Goal: Information Seeking & Learning: Learn about a topic

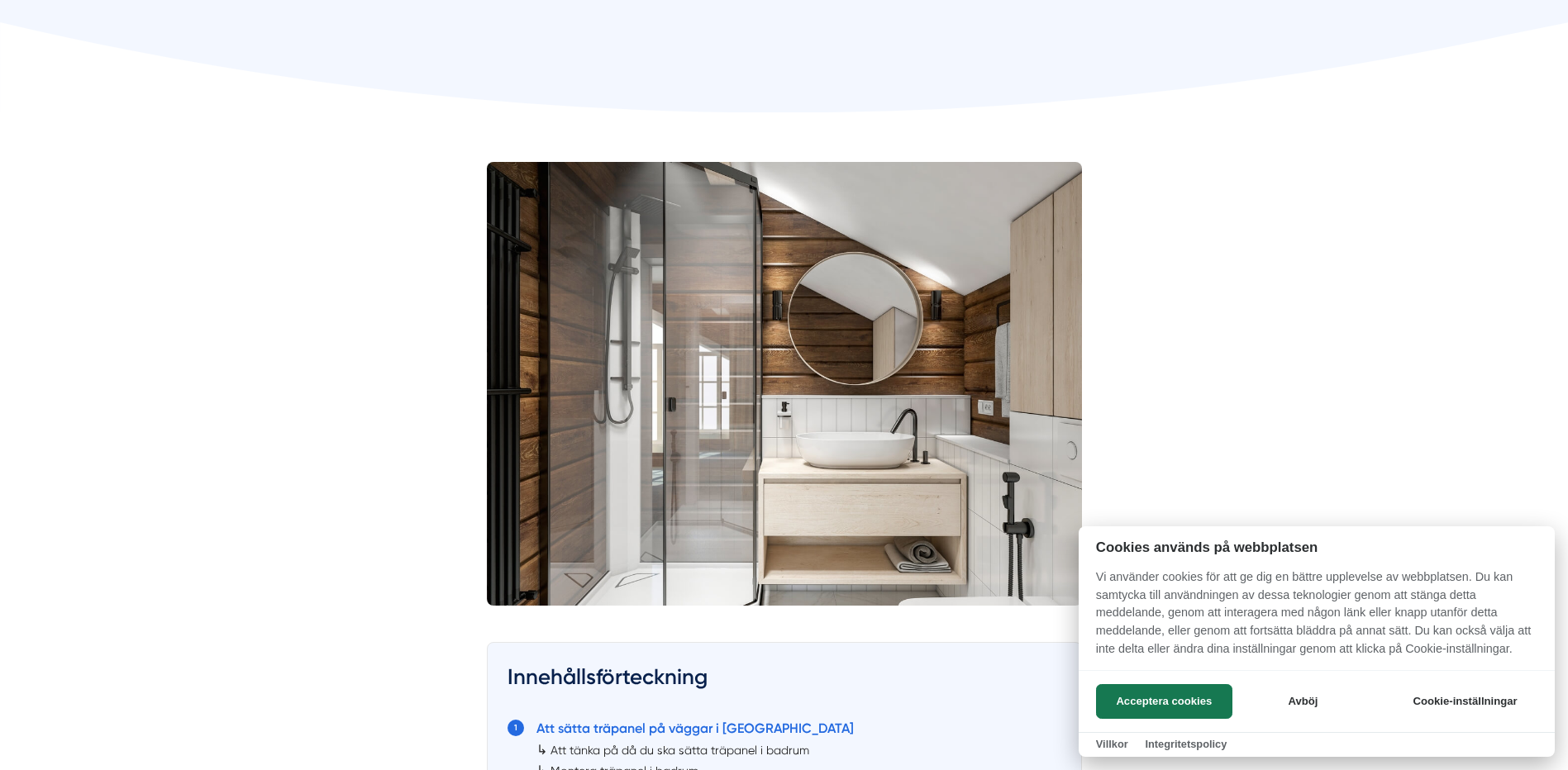
scroll to position [413, 0]
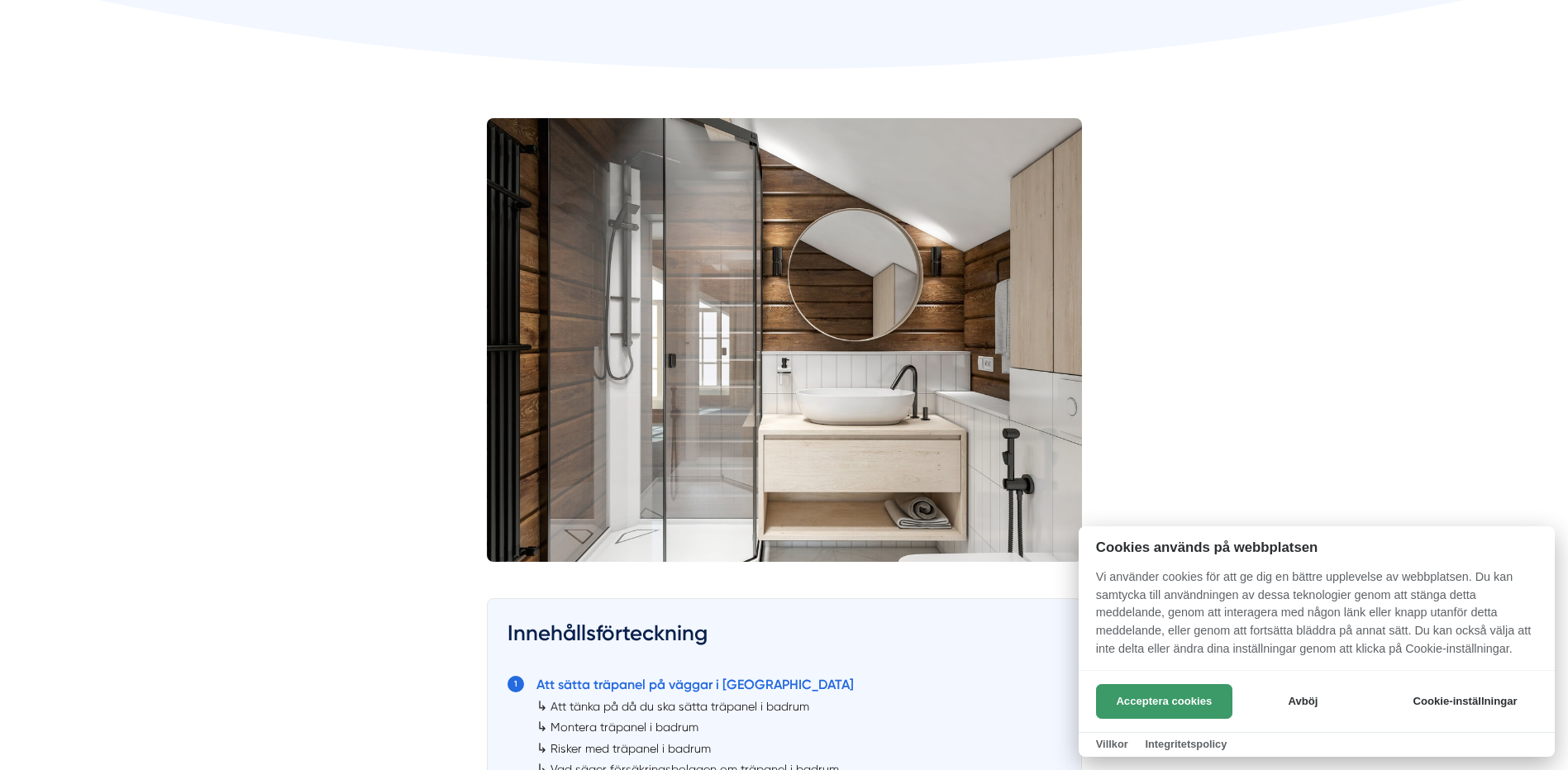
click at [1169, 687] on button "Acceptera cookies" at bounding box center [1164, 700] width 136 height 34
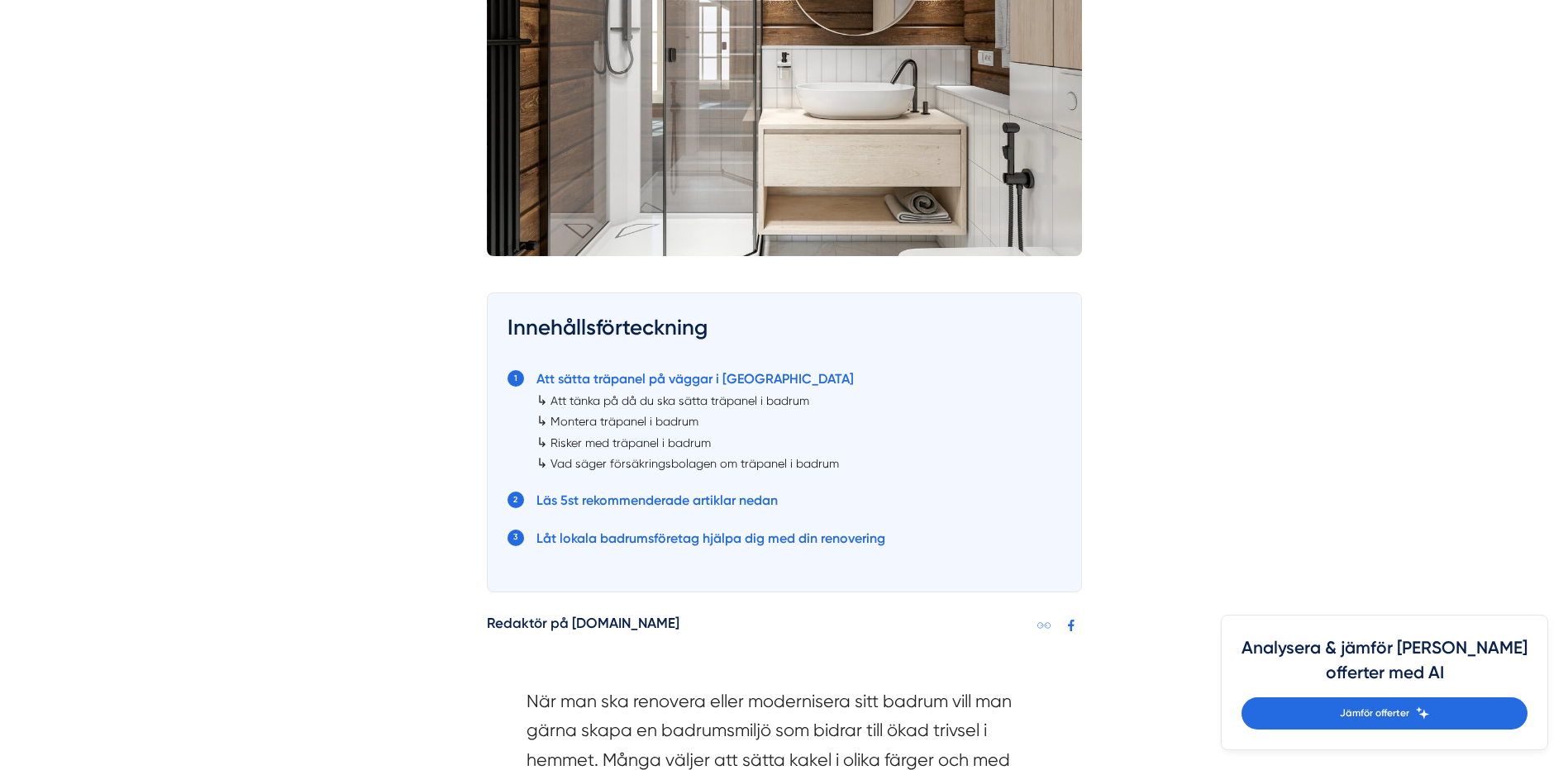
scroll to position [744, 0]
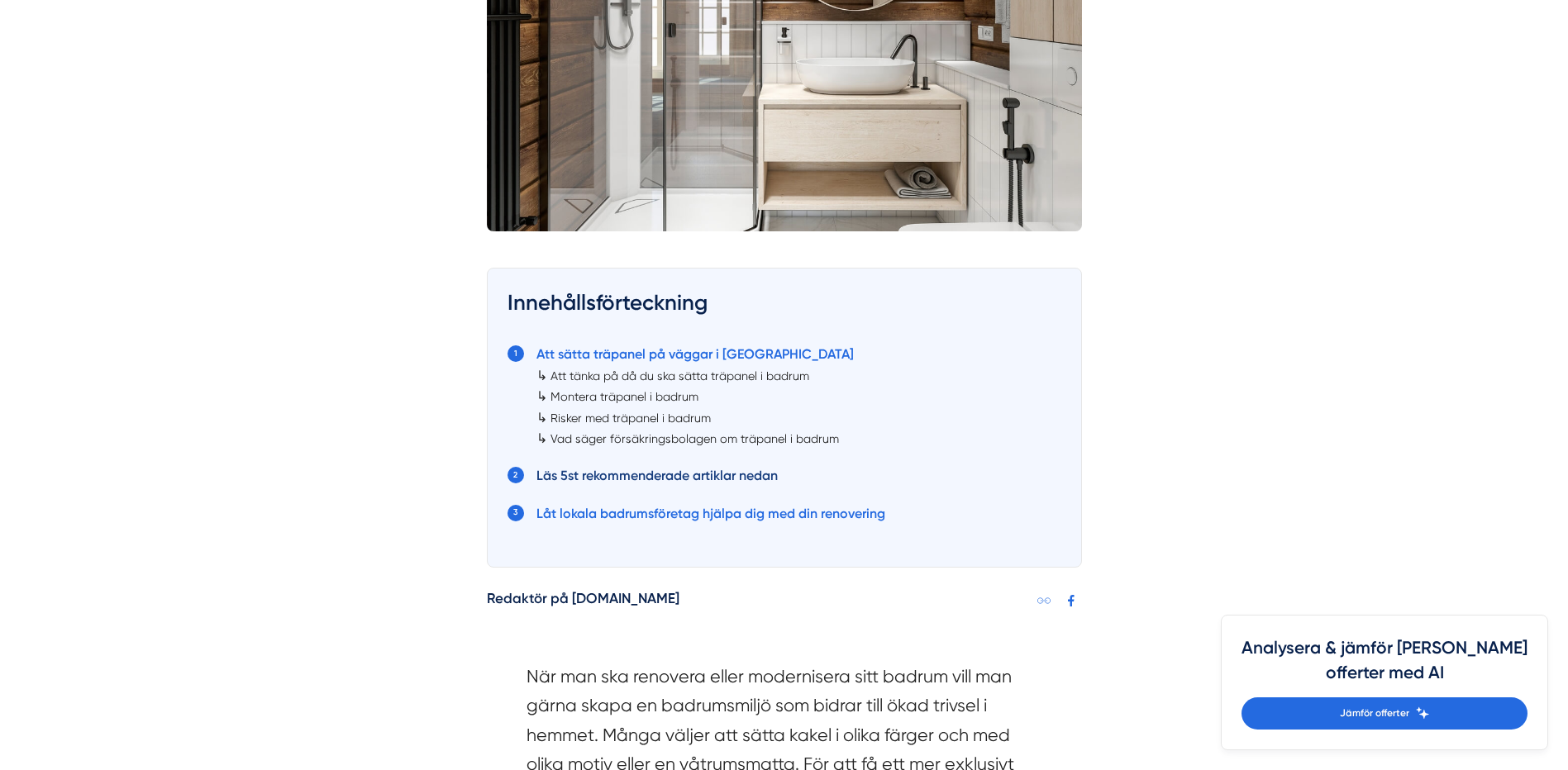
click at [618, 474] on link "Läs 5st rekommenderade artiklar nedan" at bounding box center [657, 475] width 241 height 16
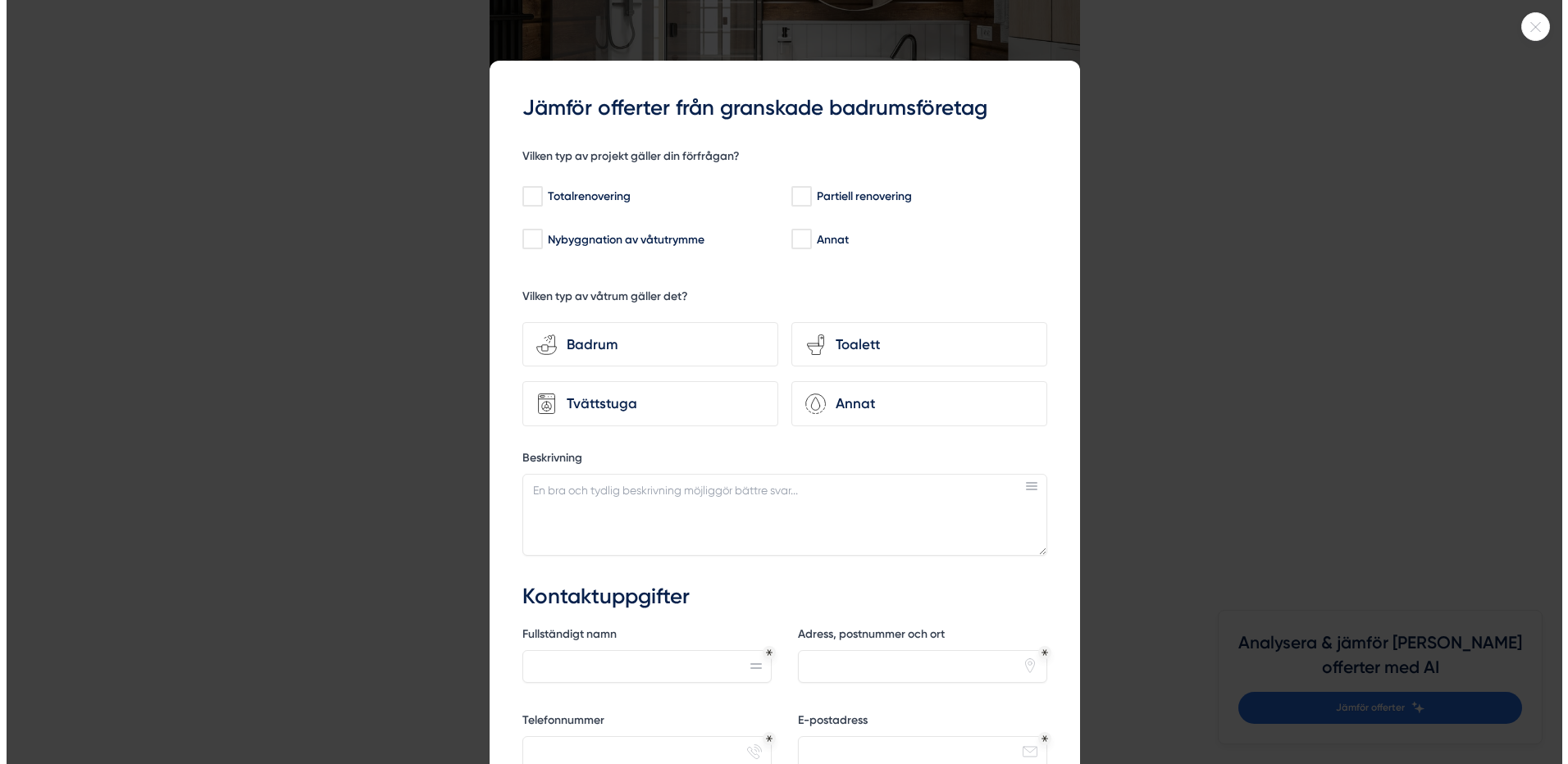
scroll to position [3717, 0]
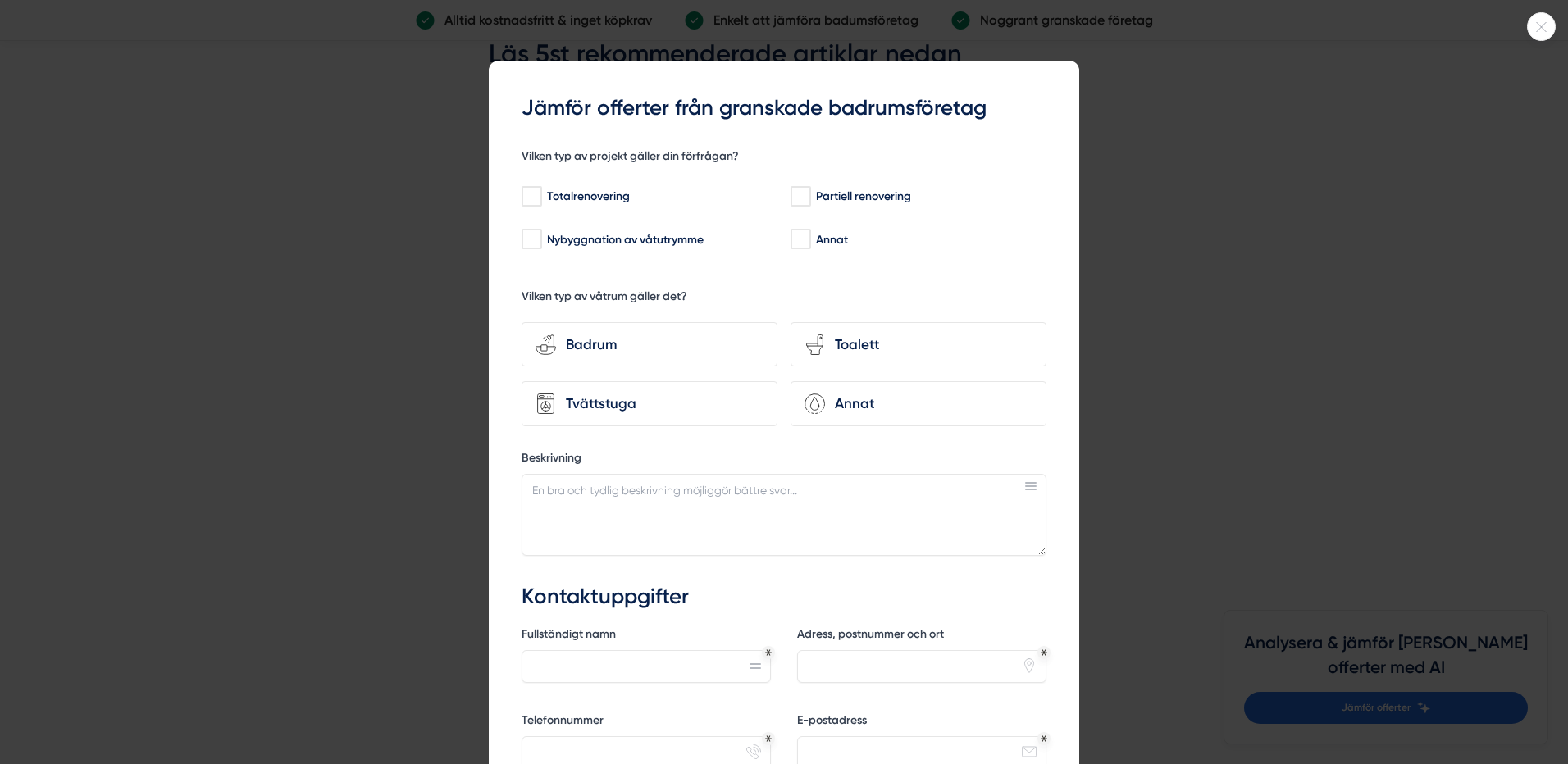
scroll to position [738, 0]
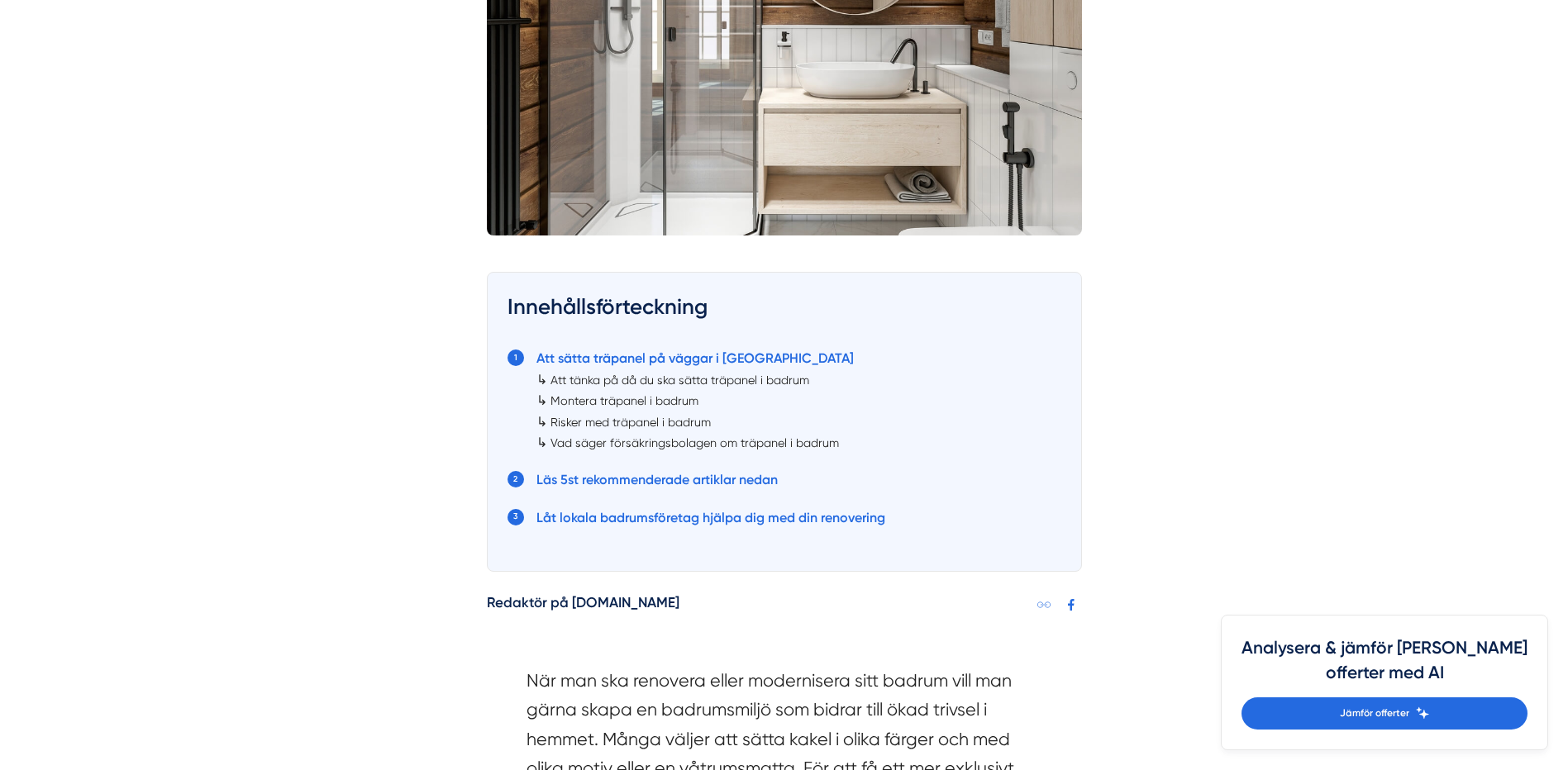
scroll to position [826, 0]
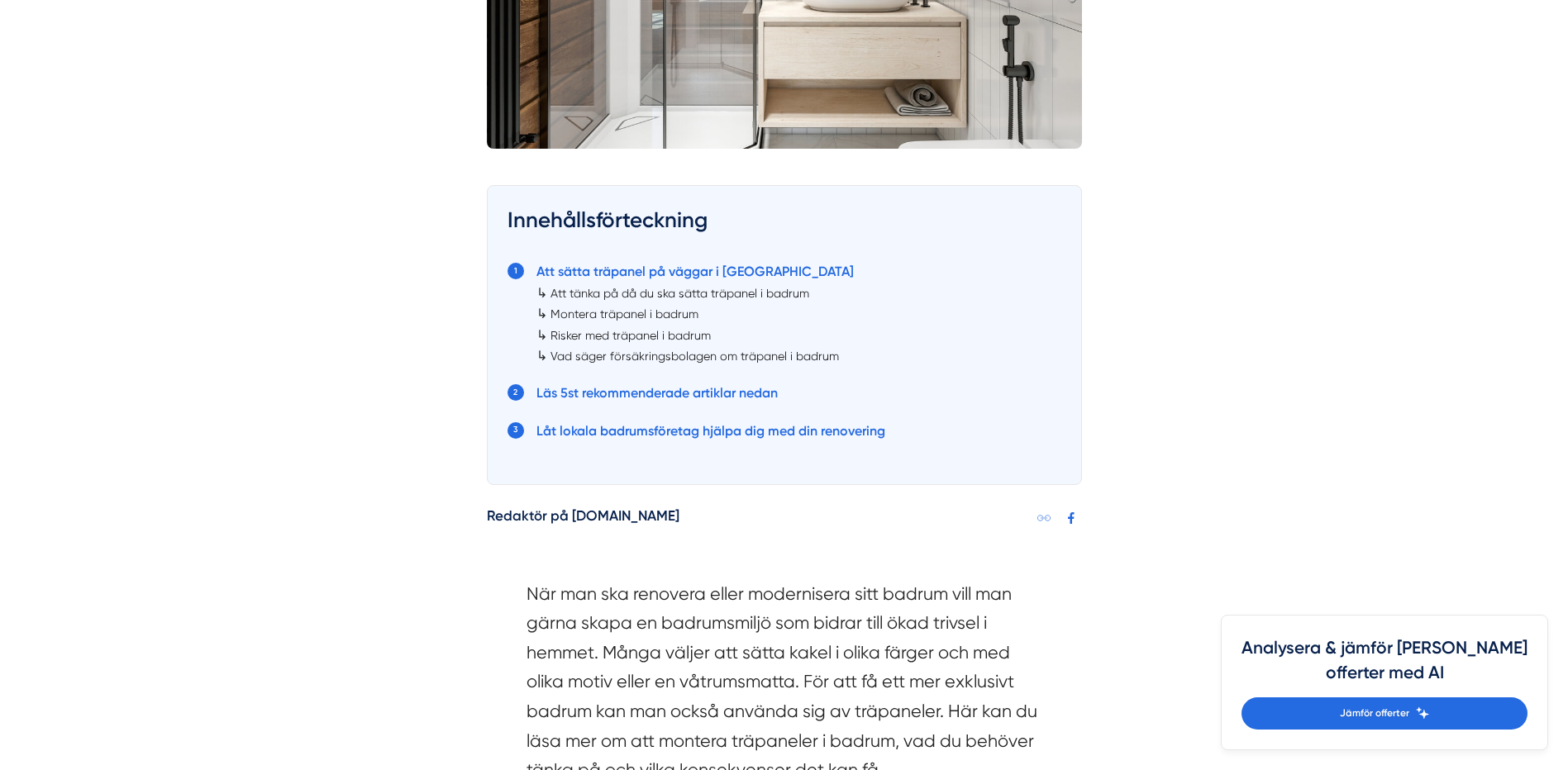
click at [715, 294] on link "Att tänka på då du ska sätta träpanel i badrum" at bounding box center [680, 293] width 259 height 13
